Goal: Task Accomplishment & Management: Manage account settings

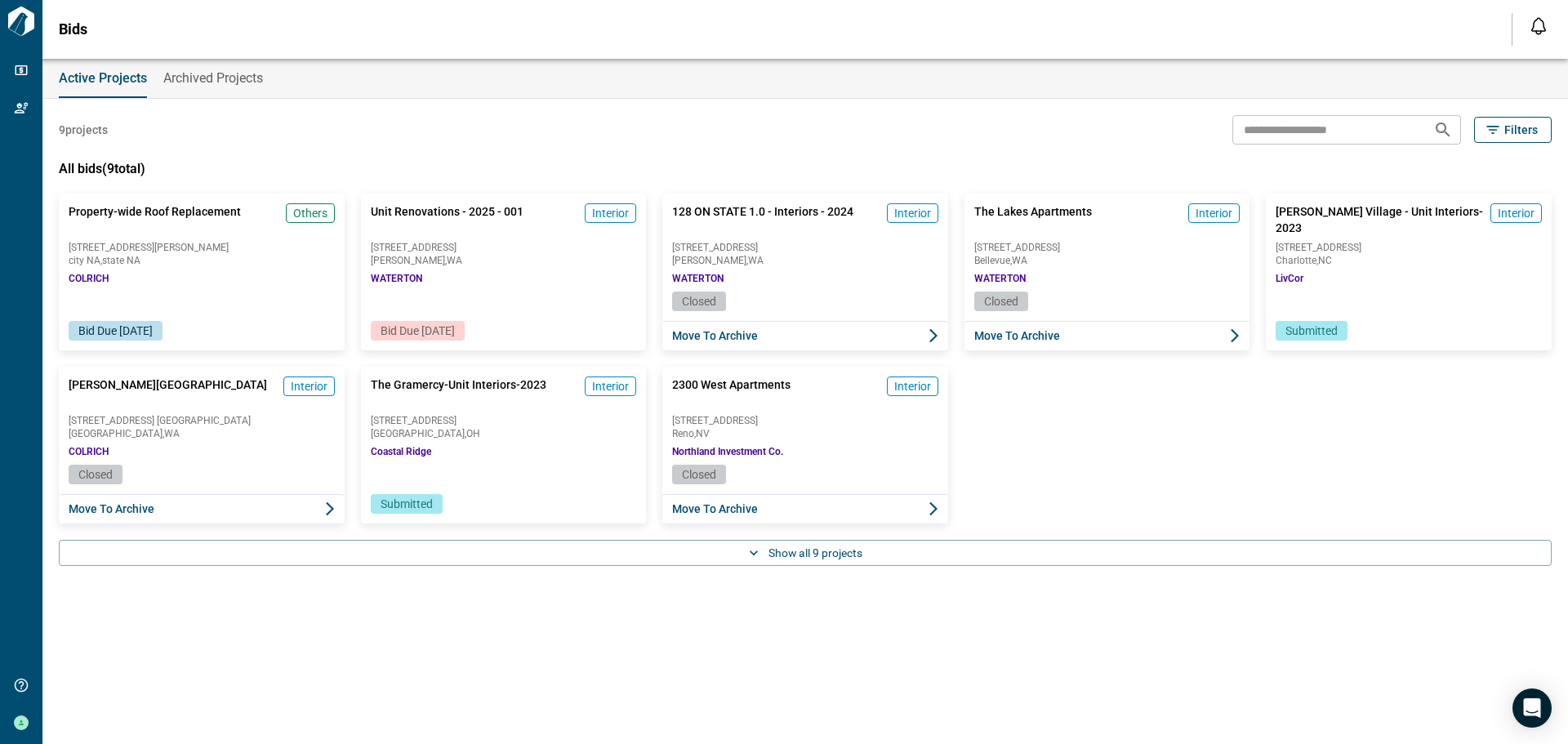
click at [428, 249] on span "[STREET_ADDRESS]" at bounding box center [504, 247] width 267 height 10
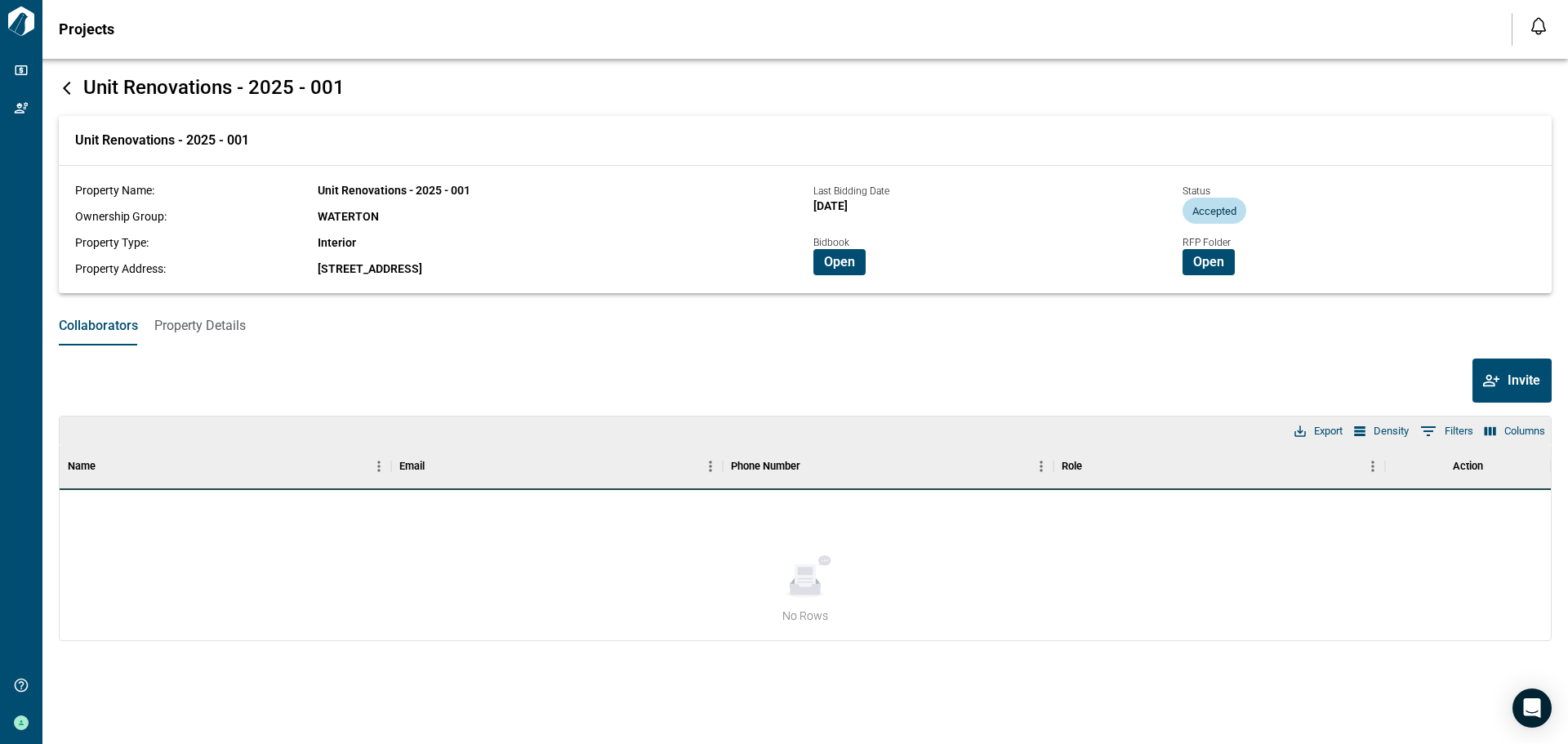
click at [841, 266] on span "Open" at bounding box center [839, 261] width 31 height 16
